Goal: Task Accomplishment & Management: Use online tool/utility

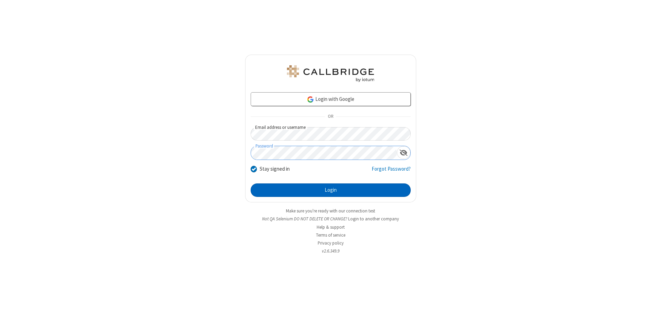
click at [331, 190] on button "Login" at bounding box center [331, 191] width 160 height 14
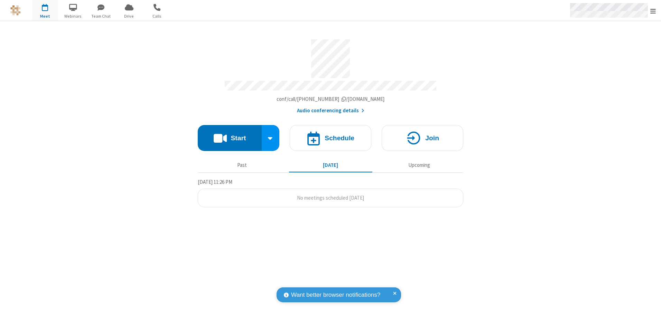
click at [654, 11] on span "Open menu" at bounding box center [654, 11] width 6 height 7
click at [45, 10] on span "button" at bounding box center [45, 7] width 26 height 12
click at [331, 136] on h4 "Schedule" at bounding box center [340, 138] width 30 height 7
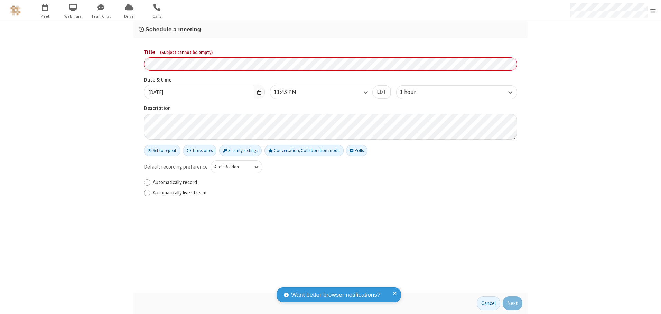
click at [331, 29] on h3 "Schedule a meeting" at bounding box center [331, 29] width 384 height 7
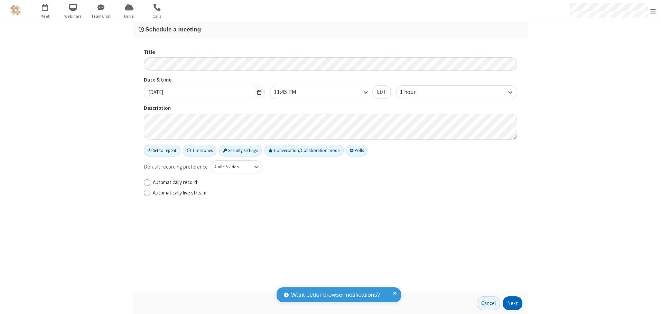
click at [513, 304] on button "Next" at bounding box center [513, 304] width 20 height 14
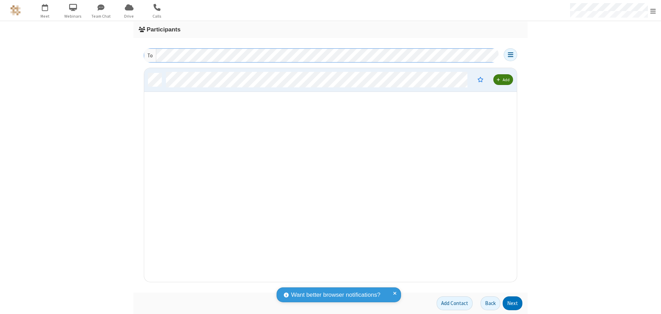
scroll to position [209, 368]
click at [513, 304] on button "Next" at bounding box center [513, 304] width 20 height 14
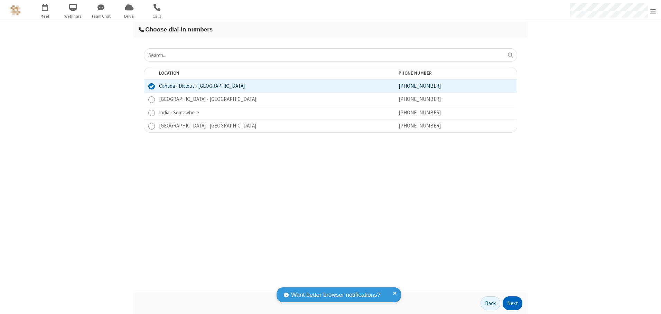
click at [513, 304] on button "Next" at bounding box center [513, 304] width 20 height 14
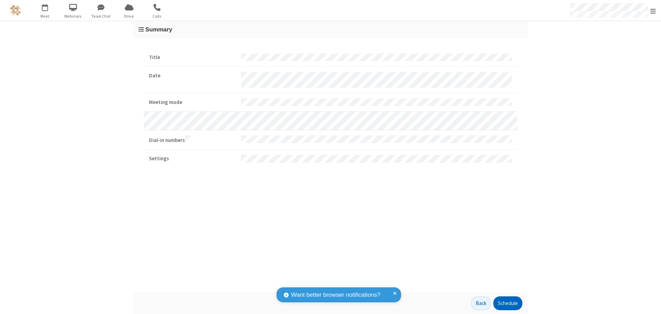
click at [508, 304] on button "Schedule" at bounding box center [508, 304] width 29 height 14
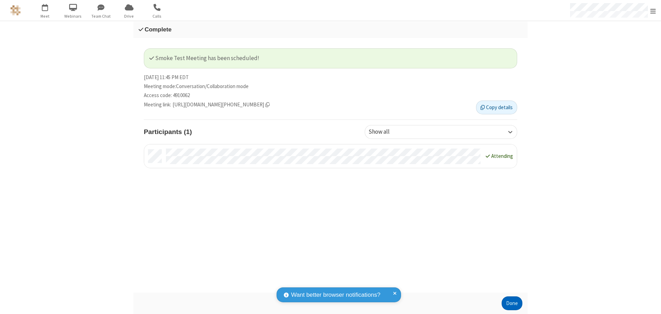
click at [512, 304] on button "Done" at bounding box center [512, 304] width 21 height 14
